Goal: Information Seeking & Learning: Compare options

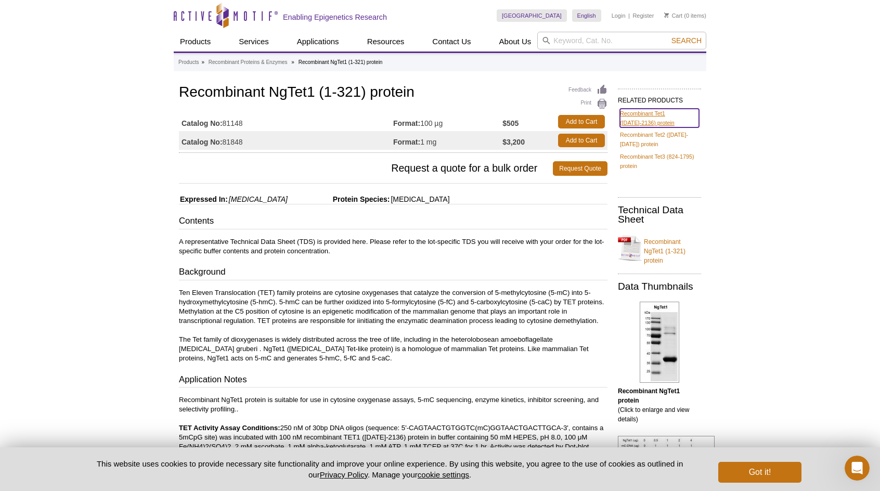
click at [628, 120] on link "Recombinant Tet1 ([DATE]-2136) protein" at bounding box center [659, 118] width 79 height 19
click at [635, 116] on link "Recombinant Tet1 ([DATE]-2136) protein" at bounding box center [659, 118] width 79 height 19
click at [636, 112] on link "Recombinant Tet1 ([DATE]-2136) protein" at bounding box center [659, 118] width 79 height 19
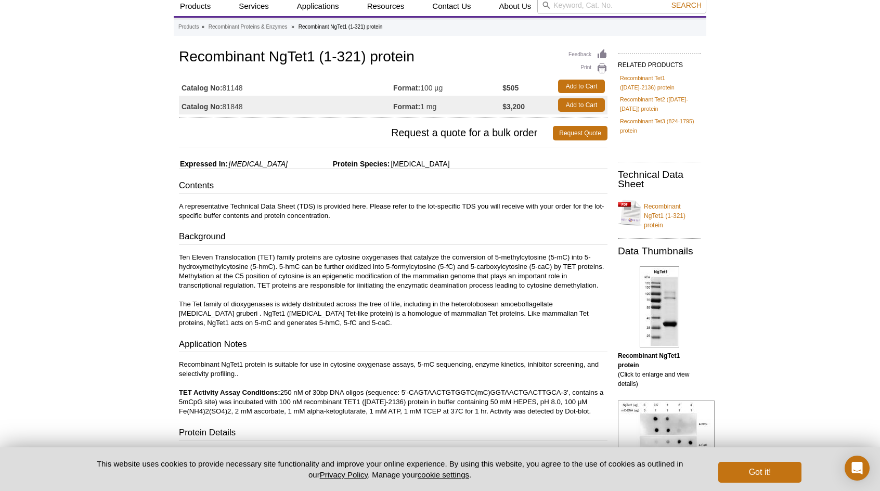
scroll to position [52, 0]
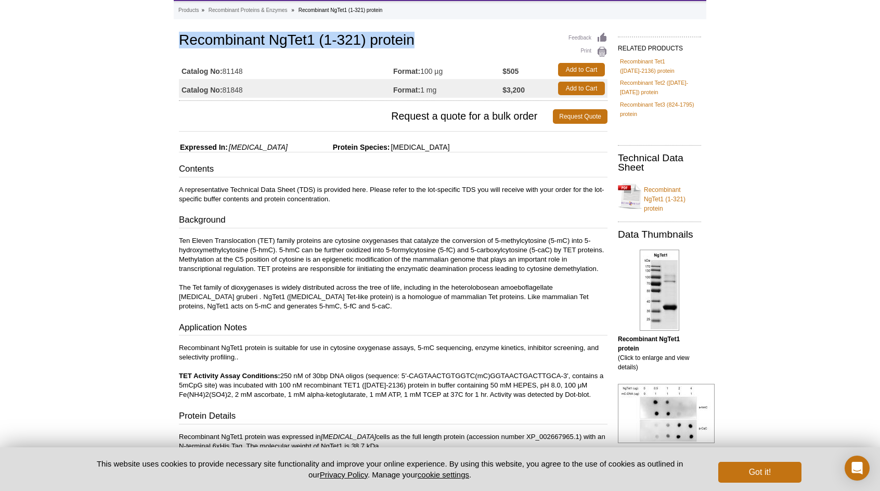
drag, startPoint x: 181, startPoint y: 42, endPoint x: 411, endPoint y: 36, distance: 230.0
click at [411, 36] on h1 "Recombinant NgTet1 (1-321) protein" at bounding box center [393, 41] width 429 height 18
drag, startPoint x: 411, startPoint y: 36, endPoint x: 398, endPoint y: 36, distance: 12.5
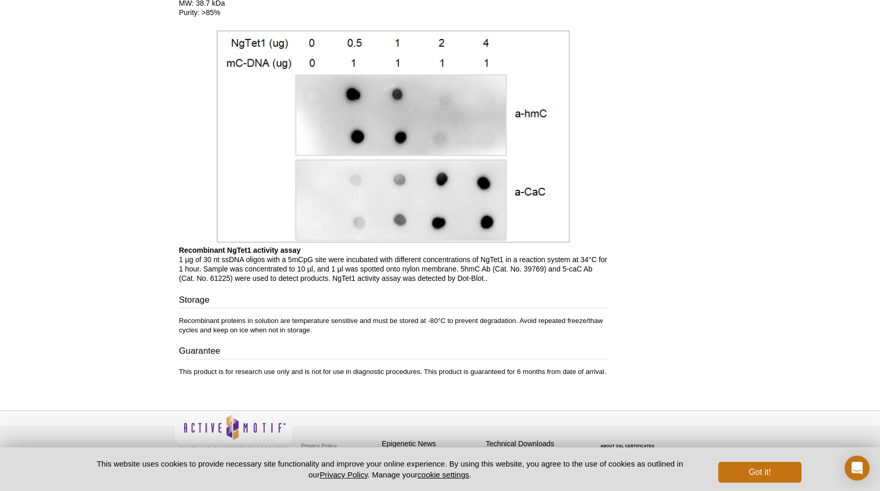
scroll to position [805, 0]
